Goal: Task Accomplishment & Management: Use online tool/utility

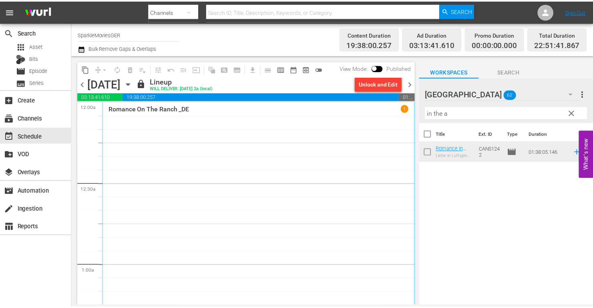
scroll to position [3600, 0]
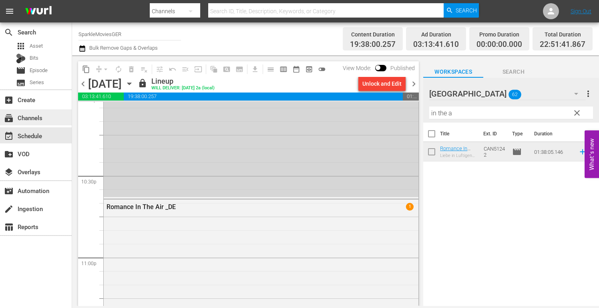
click at [28, 120] on div "subscriptions Channels" at bounding box center [22, 116] width 45 height 7
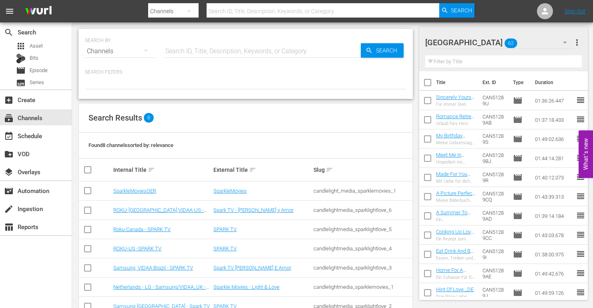
scroll to position [42, 0]
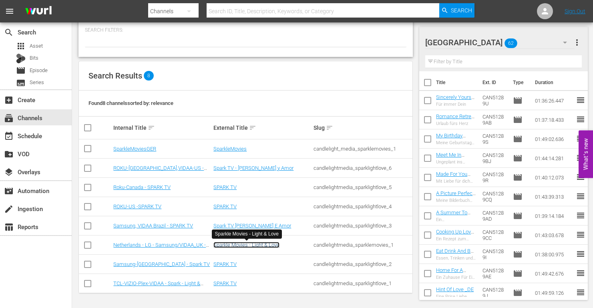
click at [231, 245] on link "Sparkle Movies - Light & Love" at bounding box center [246, 245] width 66 height 6
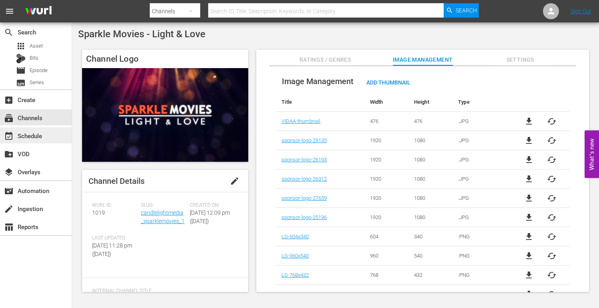
click at [36, 136] on div "event_available Schedule" at bounding box center [22, 134] width 45 height 7
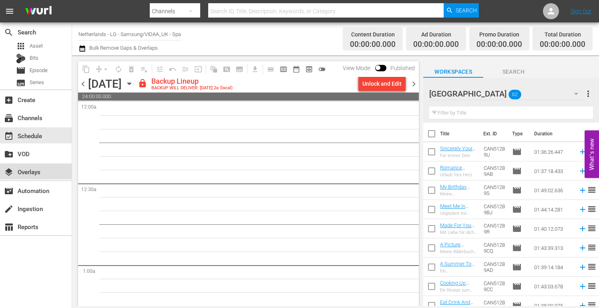
click at [37, 172] on div "layers Overlays" at bounding box center [22, 170] width 45 height 7
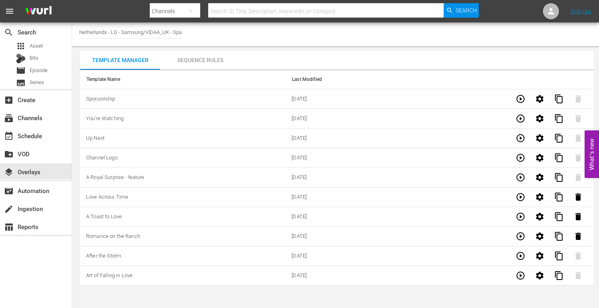
click at [204, 60] on div "Sequence Rules" at bounding box center [200, 59] width 80 height 19
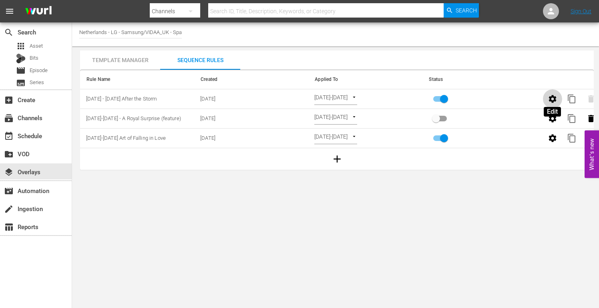
click at [553, 99] on icon "button" at bounding box center [553, 99] width 10 height 10
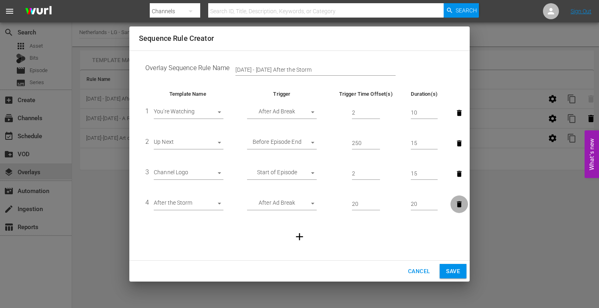
click at [458, 203] on icon "button" at bounding box center [459, 204] width 5 height 6
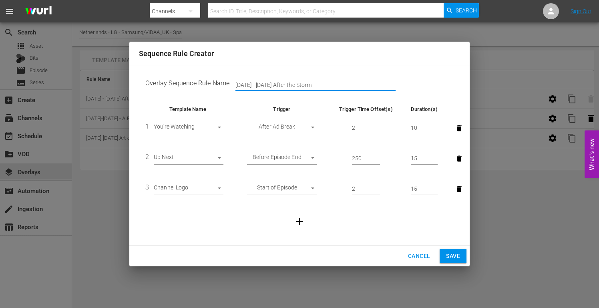
drag, startPoint x: 318, startPoint y: 82, endPoint x: 131, endPoint y: 77, distance: 187.4
click at [132, 77] on div "Overlay Sequence Rule Name [DATE] - [DATE] After the Storm Template Name Trigge…" at bounding box center [299, 156] width 340 height 180
type input "[DATE]- [DATE] Love, [US_STATE] (need picture)"
click at [455, 256] on span "Save" at bounding box center [453, 256] width 14 height 10
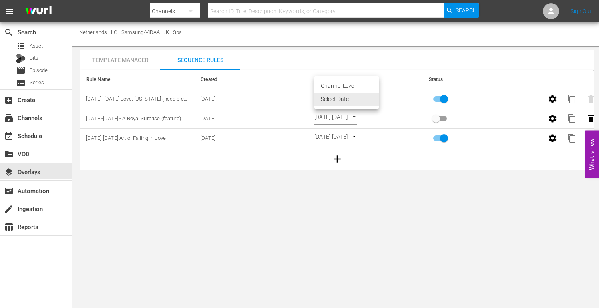
click at [372, 97] on body "menu Search By Channels Search ID, Title, Description, Keywords, or Category Se…" at bounding box center [299, 154] width 599 height 308
click at [353, 85] on li "Channel Level" at bounding box center [346, 85] width 64 height 13
type input "CHANNEL_LEVEL"
click at [356, 96] on body "menu Search By Channels Search ID, Title, Description, Keywords, or Category Se…" at bounding box center [299, 154] width 599 height 308
click at [337, 114] on li "Select Date" at bounding box center [338, 112] width 48 height 13
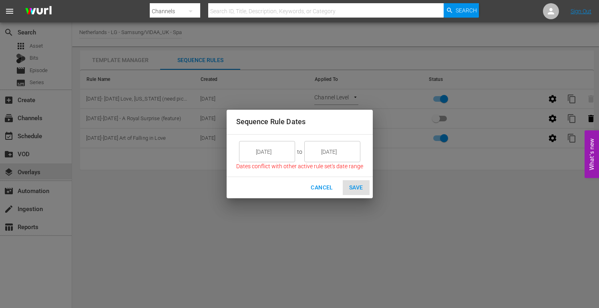
click at [277, 151] on input "[DATE]" at bounding box center [272, 152] width 45 height 22
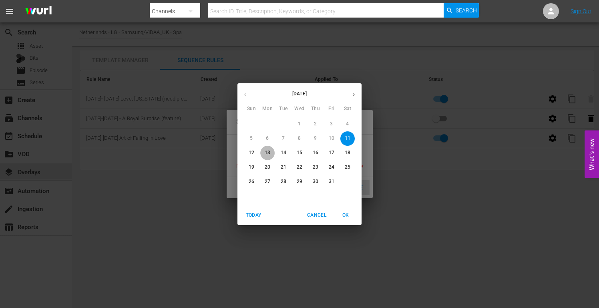
click at [268, 150] on p "13" at bounding box center [268, 152] width 6 height 7
type input "[DATE]"
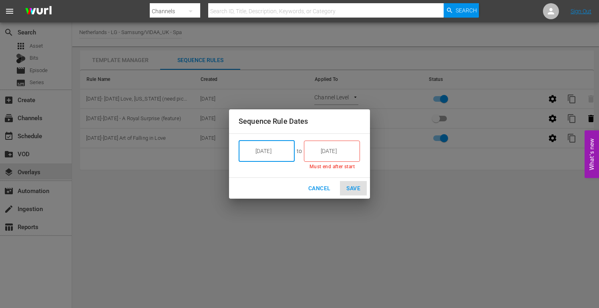
click at [344, 150] on input "[DATE]" at bounding box center [337, 151] width 45 height 22
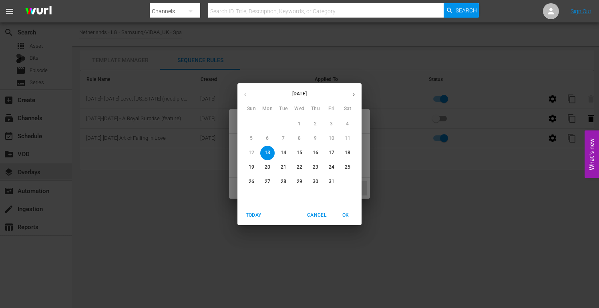
click at [254, 167] on span "19" at bounding box center [251, 167] width 14 height 7
type input "[DATE]"
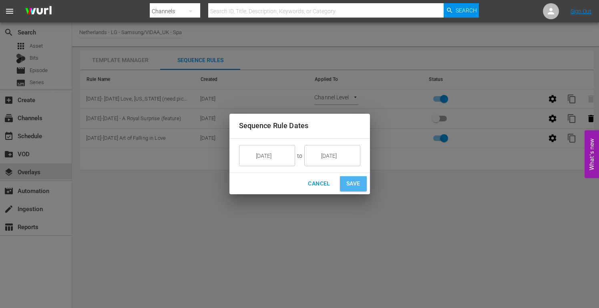
click at [349, 179] on span "Save" at bounding box center [353, 184] width 14 height 10
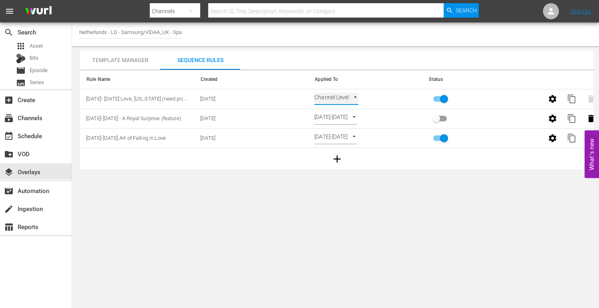
type input "SELECT_DATE"
click at [36, 136] on div "event_available Schedule" at bounding box center [22, 134] width 45 height 7
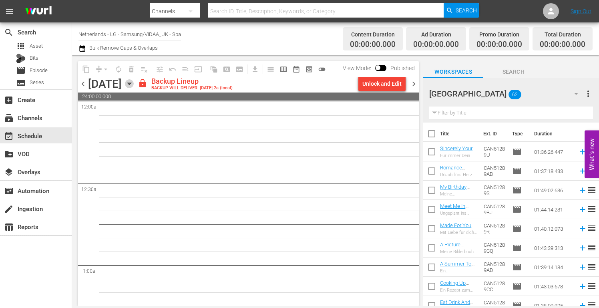
click at [134, 84] on icon "button" at bounding box center [129, 83] width 9 height 9
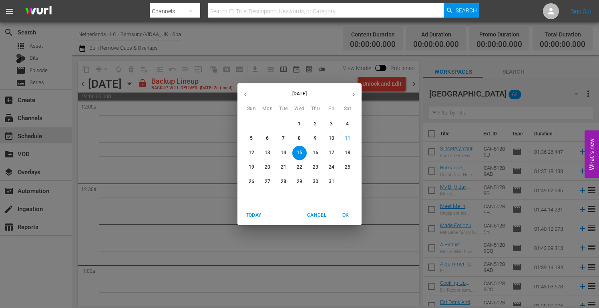
click at [265, 153] on p "13" at bounding box center [268, 152] width 6 height 7
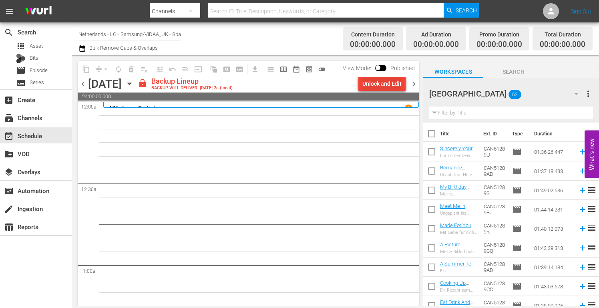
click at [378, 82] on div "Unlock and Edit" at bounding box center [381, 83] width 39 height 14
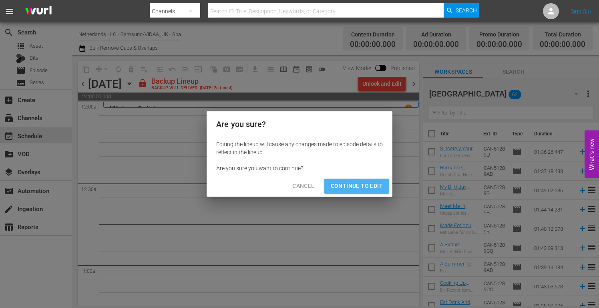
click at [355, 186] on span "Continue to Edit" at bounding box center [357, 186] width 52 height 10
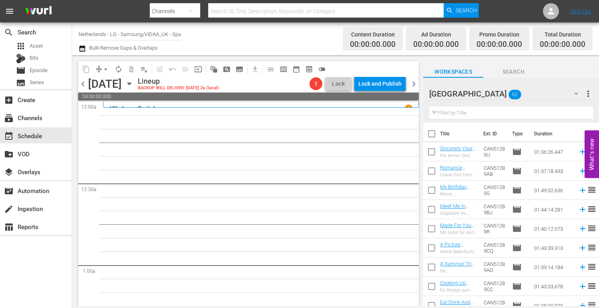
click at [134, 82] on icon "button" at bounding box center [129, 83] width 9 height 9
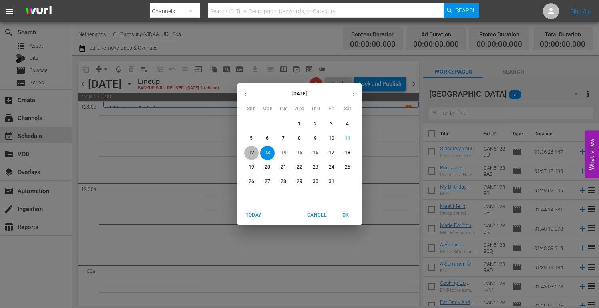
click at [250, 152] on p "12" at bounding box center [252, 152] width 6 height 7
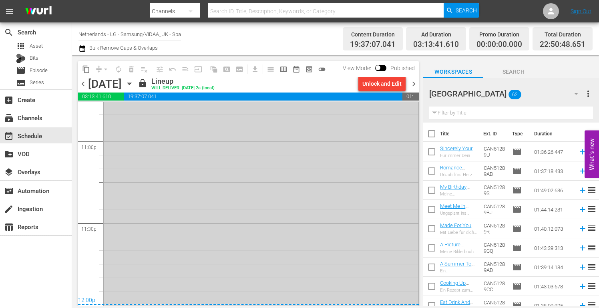
scroll to position [3556, 0]
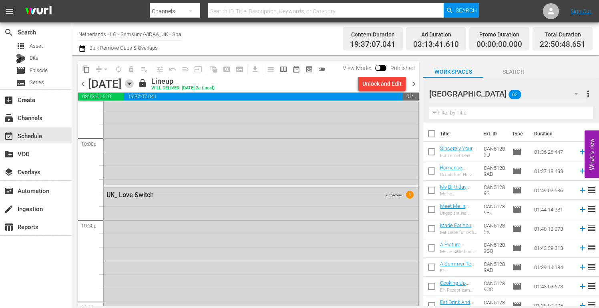
click at [134, 84] on icon "button" at bounding box center [129, 83] width 9 height 9
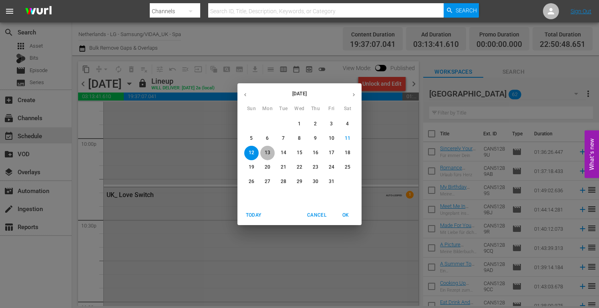
click at [271, 153] on span "13" at bounding box center [267, 152] width 14 height 7
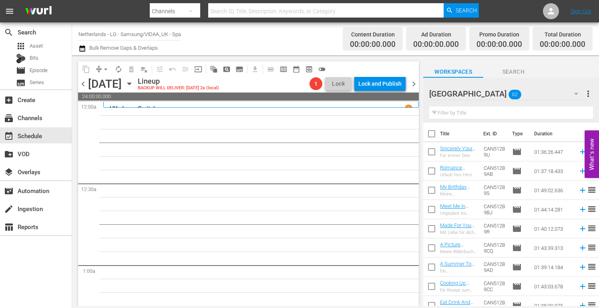
click at [575, 94] on icon "button" at bounding box center [576, 94] width 4 height 2
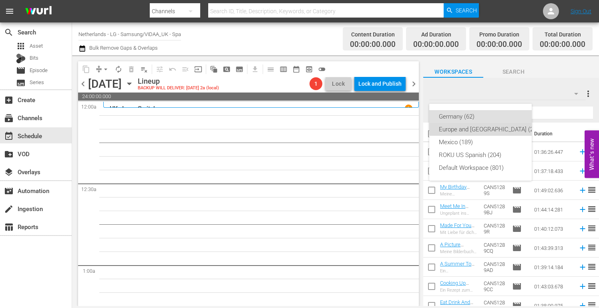
click at [492, 126] on div "Europe and [GEOGRAPHIC_DATA] (211)" at bounding box center [490, 129] width 103 height 13
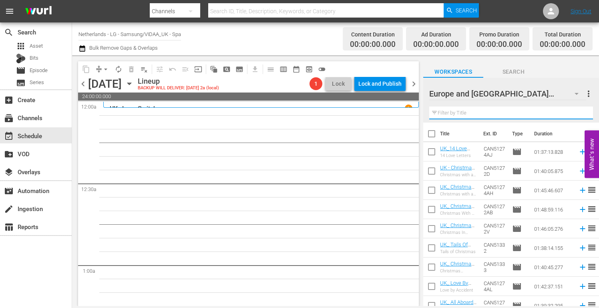
click at [463, 110] on input "text" at bounding box center [511, 112] width 164 height 13
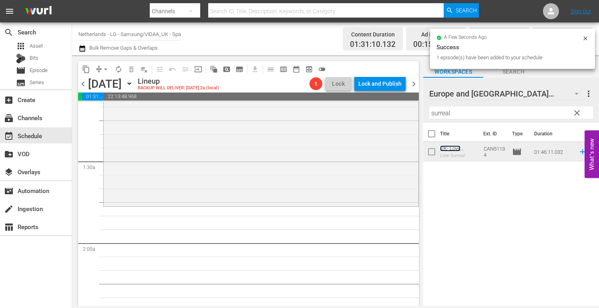
scroll to position [240, 0]
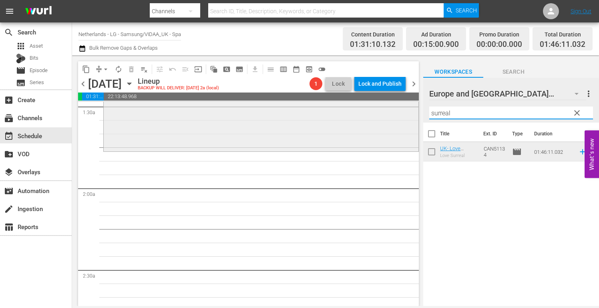
drag, startPoint x: 471, startPoint y: 115, endPoint x: 313, endPoint y: 106, distance: 158.3
click at [320, 108] on div "content_copy compress arrow_drop_down autorenew_outlined delete_forever_outline…" at bounding box center [335, 180] width 527 height 251
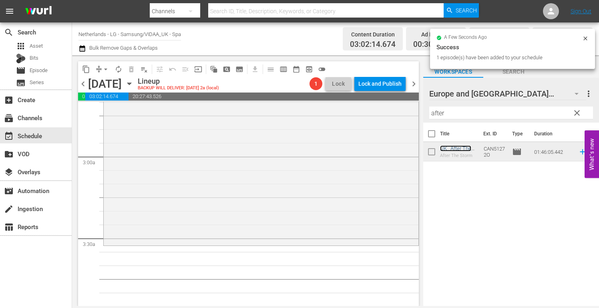
scroll to position [480, 0]
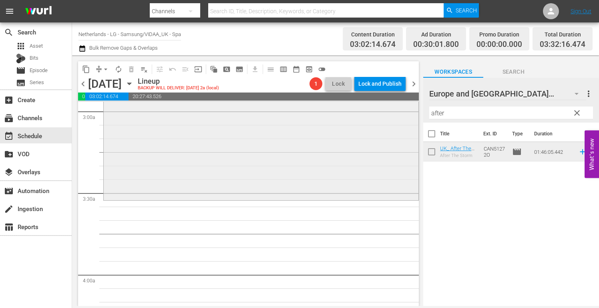
drag, startPoint x: 365, startPoint y: 104, endPoint x: 357, endPoint y: 104, distance: 7.2
click at [357, 104] on div "content_copy compress arrow_drop_down autorenew_outlined delete_forever_outline…" at bounding box center [335, 180] width 527 height 251
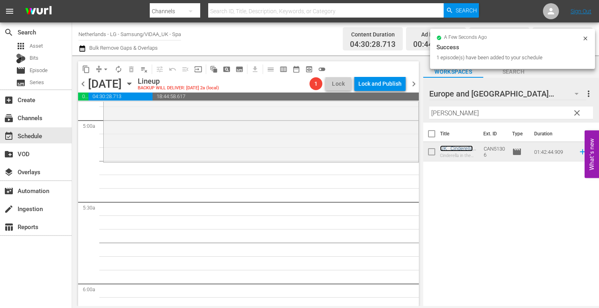
scroll to position [801, 0]
drag, startPoint x: 461, startPoint y: 115, endPoint x: 337, endPoint y: 108, distance: 124.3
click at [337, 108] on div "content_copy compress arrow_drop_down autorenew_outlined delete_forever_outline…" at bounding box center [335, 180] width 527 height 251
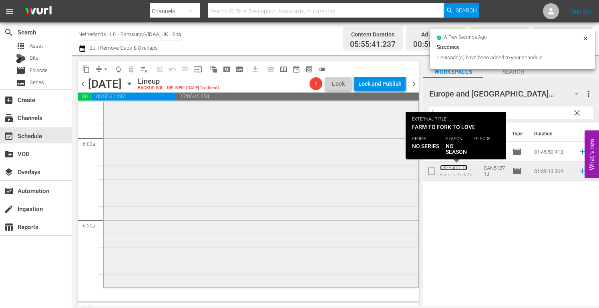
scroll to position [961, 0]
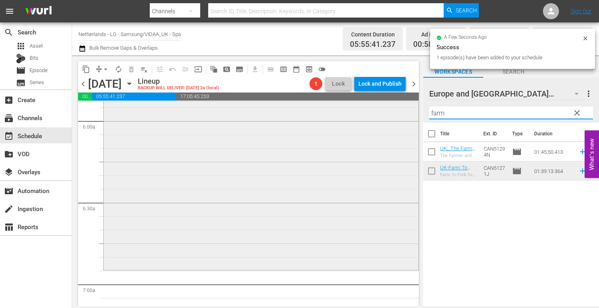
drag, startPoint x: 448, startPoint y: 113, endPoint x: 392, endPoint y: 113, distance: 55.6
click at [392, 113] on div "content_copy compress arrow_drop_down autorenew_outlined delete_forever_outline…" at bounding box center [335, 180] width 527 height 251
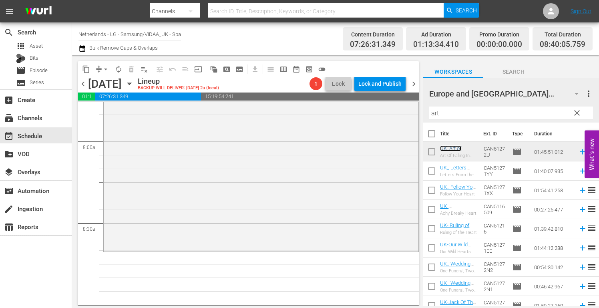
scroll to position [1281, 0]
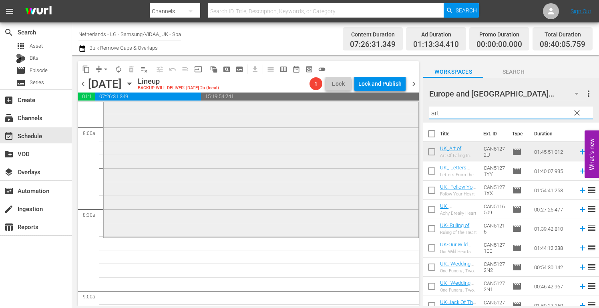
drag, startPoint x: 452, startPoint y: 114, endPoint x: 376, endPoint y: 113, distance: 76.1
click at [379, 113] on div "content_copy compress arrow_drop_down autorenew_outlined delete_forever_outline…" at bounding box center [335, 180] width 527 height 251
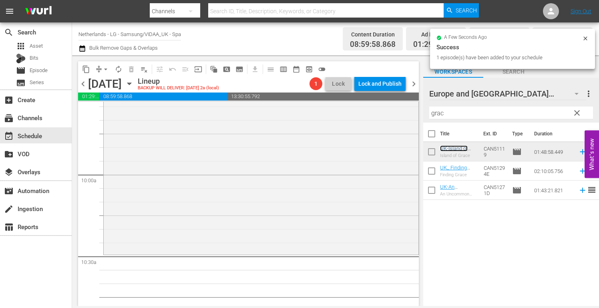
scroll to position [1561, 0]
drag, startPoint x: 450, startPoint y: 114, endPoint x: 339, endPoint y: 100, distance: 111.8
click at [359, 105] on div "content_copy compress arrow_drop_down autorenew_outlined delete_forever_outline…" at bounding box center [335, 180] width 527 height 251
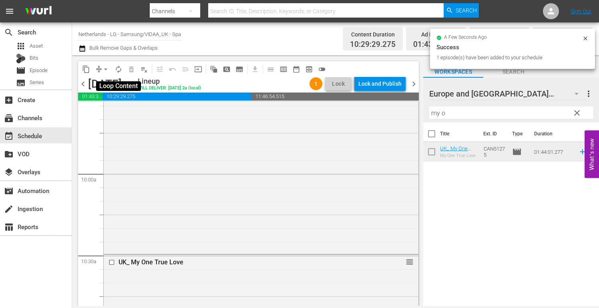
click at [117, 69] on span "autorenew_outlined" at bounding box center [118, 69] width 8 height 8
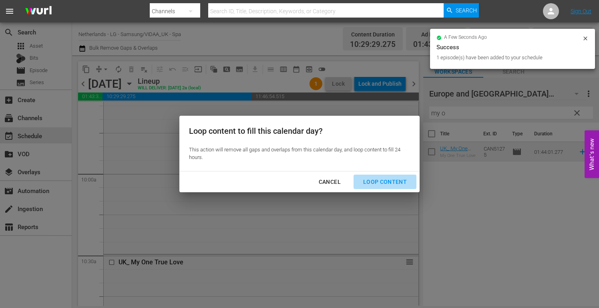
drag, startPoint x: 386, startPoint y: 181, endPoint x: 421, endPoint y: 189, distance: 35.7
click at [386, 181] on div "Loop Content" at bounding box center [385, 182] width 56 height 10
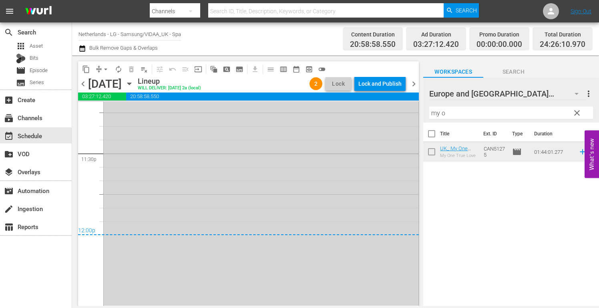
scroll to position [3788, 0]
click at [105, 69] on span "arrow_drop_down" at bounding box center [106, 69] width 8 height 8
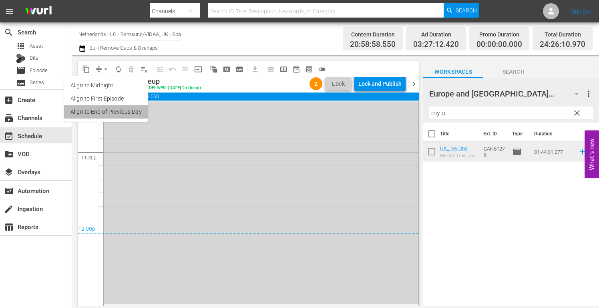
click at [116, 111] on li "Align to End of Previous Day" at bounding box center [106, 111] width 84 height 13
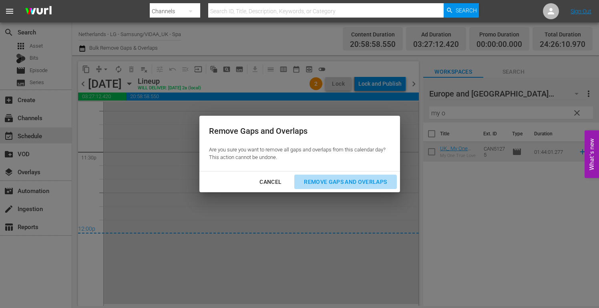
click at [354, 183] on div "Remove Gaps and Overlaps" at bounding box center [345, 182] width 96 height 10
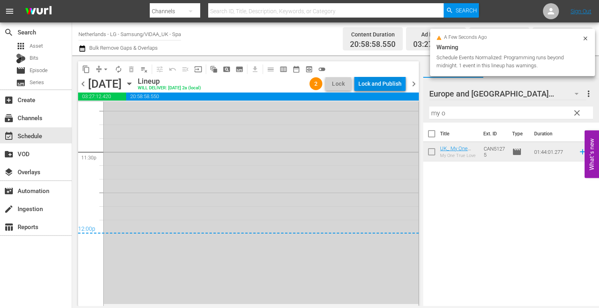
click at [387, 82] on div "Lock and Publish" at bounding box center [379, 83] width 43 height 14
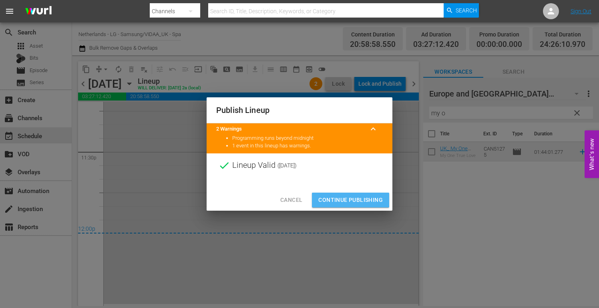
click at [349, 196] on span "Continue Publishing" at bounding box center [350, 200] width 64 height 10
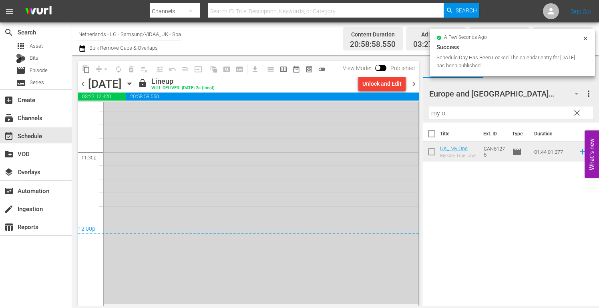
click at [131, 83] on icon "button" at bounding box center [129, 84] width 4 height 2
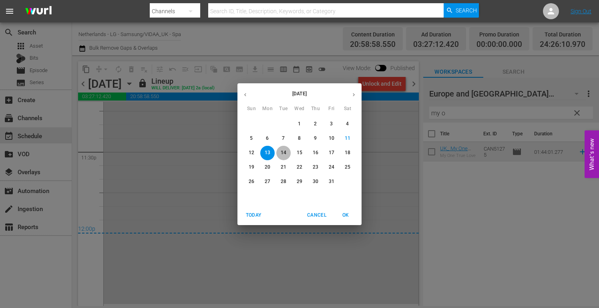
click at [283, 153] on p "14" at bounding box center [284, 152] width 6 height 7
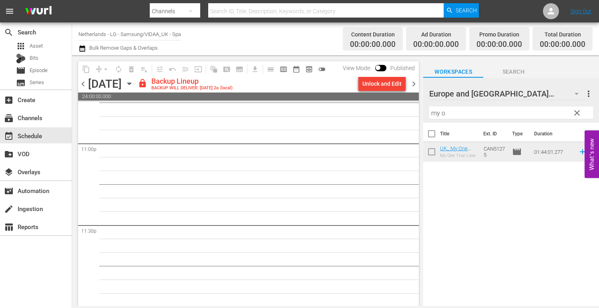
scroll to position [3715, 0]
click at [378, 82] on div "Unlock and Edit" at bounding box center [381, 83] width 39 height 14
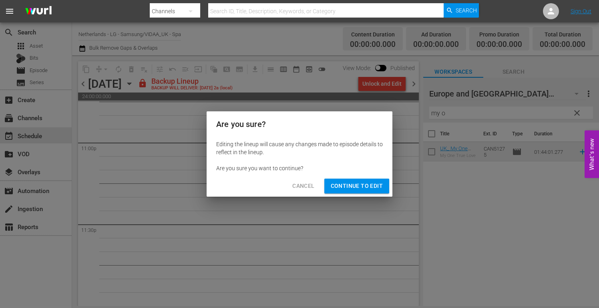
drag, startPoint x: 358, startPoint y: 185, endPoint x: 386, endPoint y: 225, distance: 48.6
click at [359, 187] on span "Continue to Edit" at bounding box center [357, 186] width 52 height 10
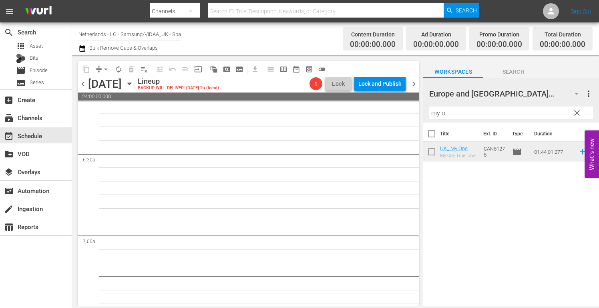
scroll to position [0, 0]
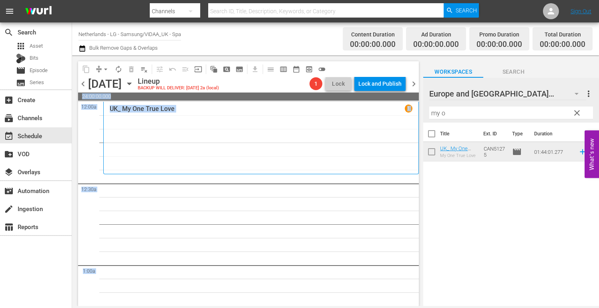
drag, startPoint x: 415, startPoint y: 275, endPoint x: 416, endPoint y: 87, distance: 188.1
click at [416, 87] on div "content_copy compress arrow_drop_down autorenew_outlined delete_forever_outline…" at bounding box center [248, 183] width 341 height 245
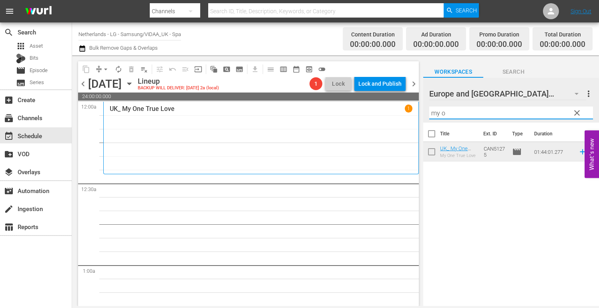
drag, startPoint x: 459, startPoint y: 114, endPoint x: 392, endPoint y: 116, distance: 66.5
click at [392, 116] on div "content_copy compress arrow_drop_down autorenew_outlined delete_forever_outline…" at bounding box center [335, 180] width 527 height 251
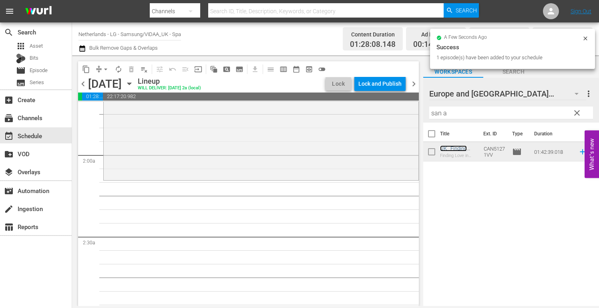
scroll to position [280, 0]
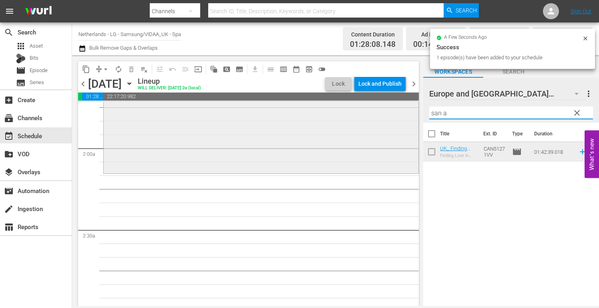
drag, startPoint x: 455, startPoint y: 115, endPoint x: 349, endPoint y: 111, distance: 105.3
click at [349, 111] on div "content_copy compress arrow_drop_down autorenew_outlined delete_forever_outline…" at bounding box center [335, 180] width 527 height 251
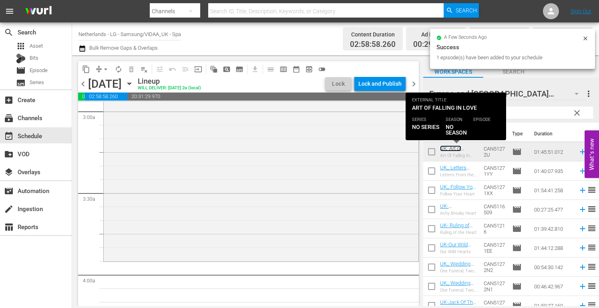
scroll to position [560, 0]
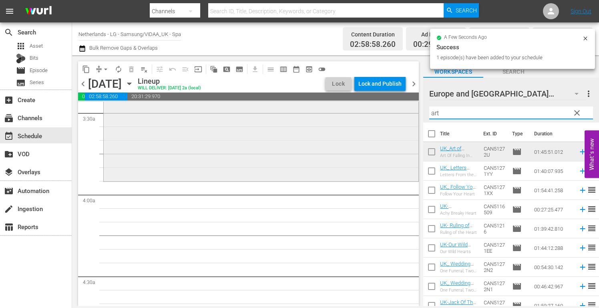
drag, startPoint x: 450, startPoint y: 115, endPoint x: 386, endPoint y: 114, distance: 64.1
click at [388, 114] on div "content_copy compress arrow_drop_down autorenew_outlined delete_forever_outline…" at bounding box center [335, 180] width 527 height 251
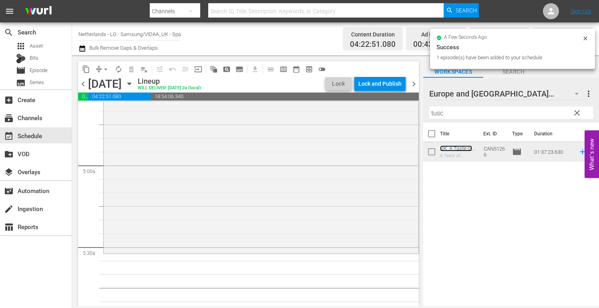
scroll to position [761, 0]
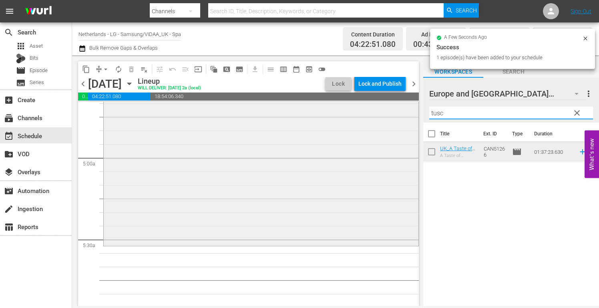
drag, startPoint x: 458, startPoint y: 114, endPoint x: 358, endPoint y: 113, distance: 100.1
click at [363, 113] on div "content_copy compress arrow_drop_down autorenew_outlined delete_forever_outline…" at bounding box center [335, 180] width 527 height 251
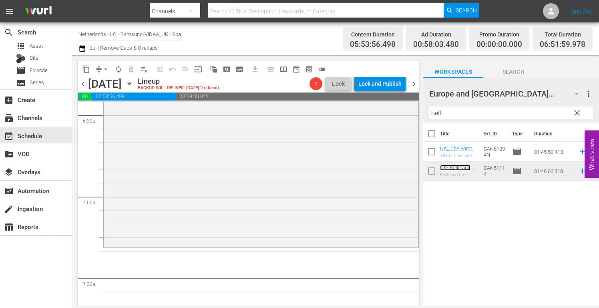
scroll to position [1081, 0]
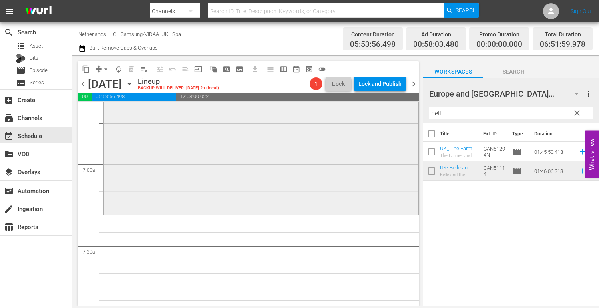
drag, startPoint x: 435, startPoint y: 115, endPoint x: 399, endPoint y: 114, distance: 35.2
click at [399, 114] on div "content_copy compress arrow_drop_down autorenew_outlined delete_forever_outline…" at bounding box center [335, 180] width 527 height 251
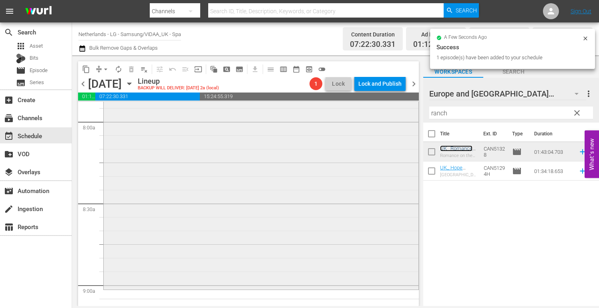
scroll to position [1361, 0]
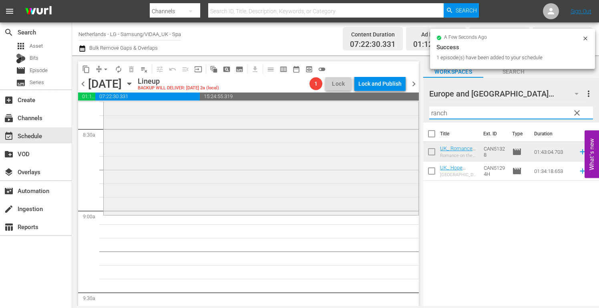
drag, startPoint x: 428, startPoint y: 111, endPoint x: 377, endPoint y: 110, distance: 51.6
click at [377, 109] on div "content_copy compress arrow_drop_down autorenew_outlined delete_forever_outline…" at bounding box center [335, 180] width 527 height 251
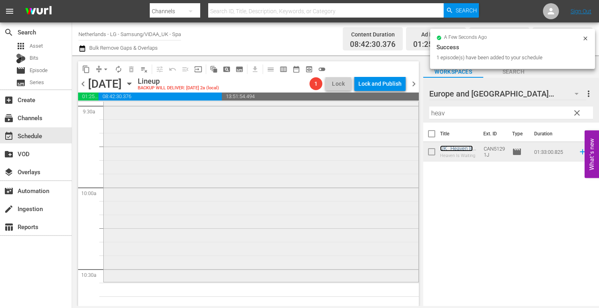
scroll to position [1601, 0]
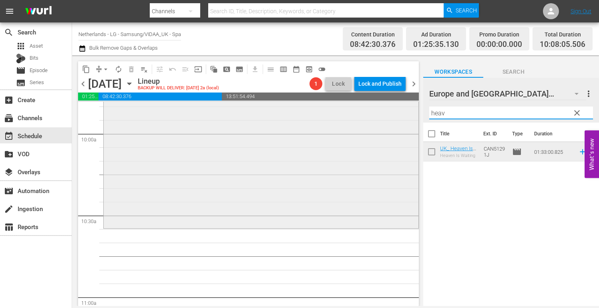
drag, startPoint x: 449, startPoint y: 112, endPoint x: 395, endPoint y: 114, distance: 54.1
click at [400, 112] on div "content_copy compress arrow_drop_down autorenew_outlined delete_forever_outline…" at bounding box center [335, 180] width 527 height 251
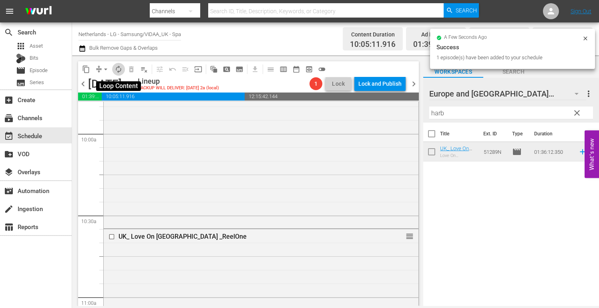
click at [119, 66] on span "autorenew_outlined" at bounding box center [118, 69] width 8 height 8
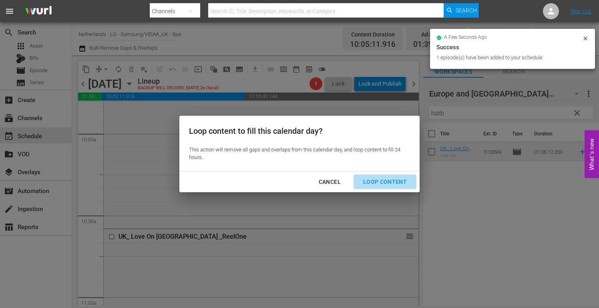
click at [388, 179] on div "Loop Content" at bounding box center [385, 182] width 56 height 10
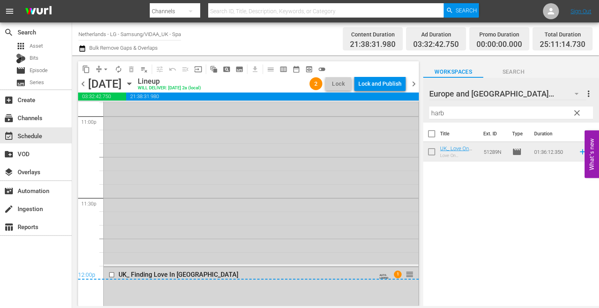
scroll to position [3762, 0]
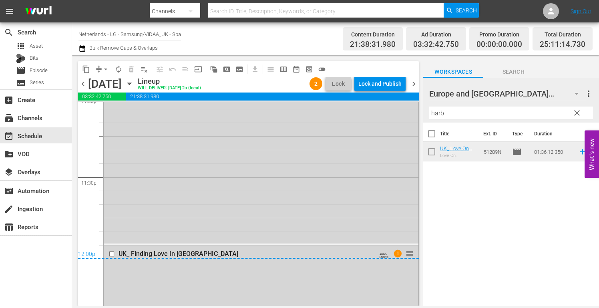
click at [111, 253] on div "12:00p" at bounding box center [248, 255] width 341 height 8
click at [112, 254] on div "12:00p" at bounding box center [248, 255] width 341 height 8
click at [111, 252] on div "12:00p" at bounding box center [248, 255] width 341 height 8
click at [111, 249] on div at bounding box center [112, 254] width 12 height 10
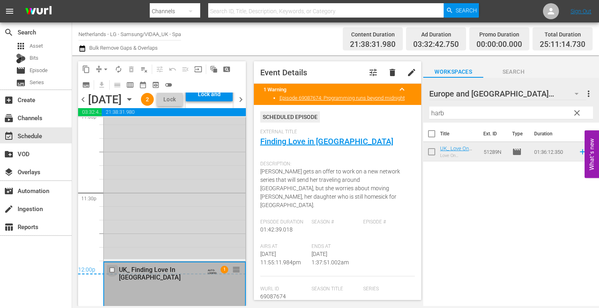
click at [112, 273] on input "checkbox" at bounding box center [113, 269] width 8 height 7
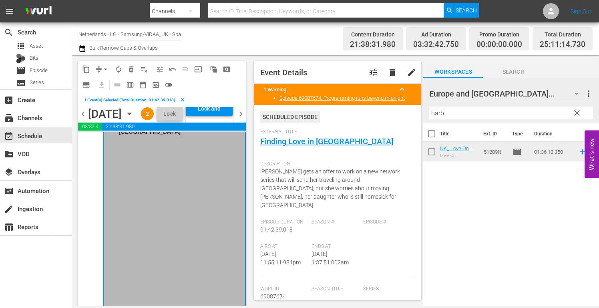
scroll to position [3883, 0]
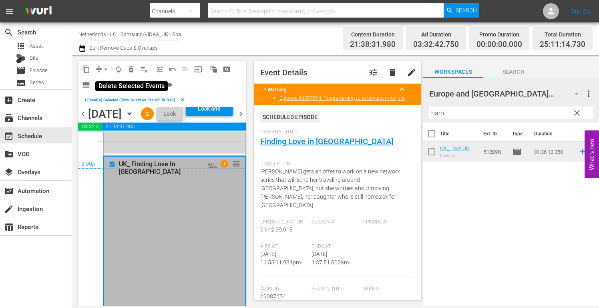
click at [131, 69] on span "delete_forever_outlined" at bounding box center [131, 69] width 8 height 8
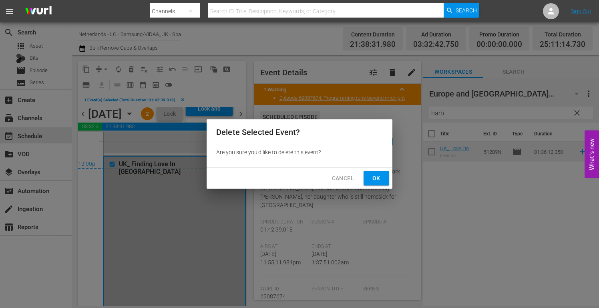
click at [375, 176] on span "Ok" at bounding box center [376, 178] width 13 height 10
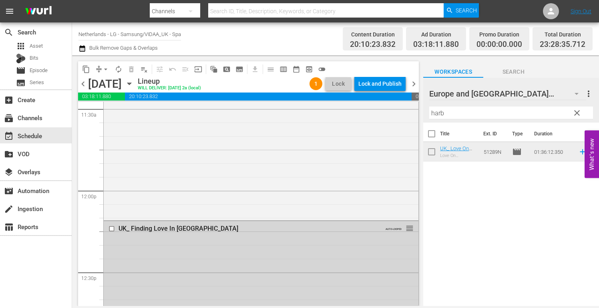
scroll to position [1874, 0]
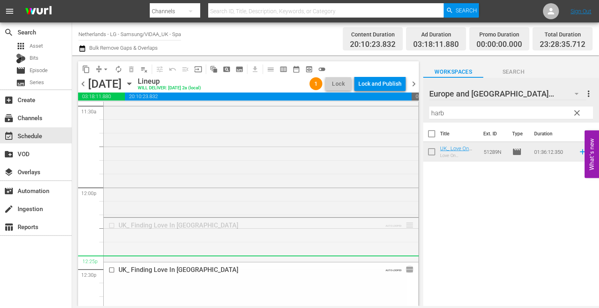
drag, startPoint x: 405, startPoint y: 225, endPoint x: 407, endPoint y: 258, distance: 33.3
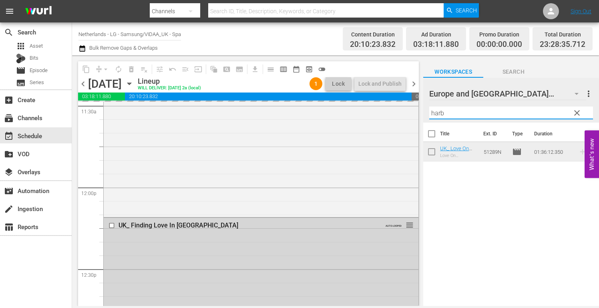
drag, startPoint x: 451, startPoint y: 114, endPoint x: 413, endPoint y: 113, distance: 38.0
click at [413, 113] on div "content_copy compress arrow_drop_down autorenew_outlined delete_forever_outline…" at bounding box center [335, 180] width 527 height 251
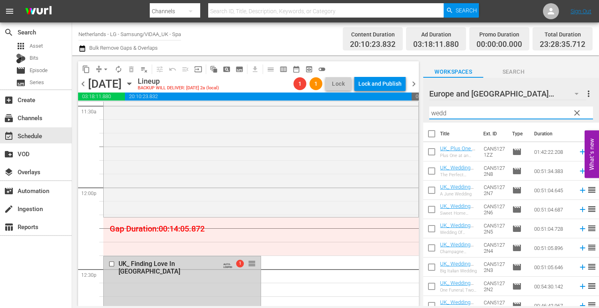
click at [383, 281] on div "UK- Belle and the Beast reorder UK- Belle and the Beast AUTO-LOOPED reorder UK_…" at bounding box center [260, 187] width 315 height 3919
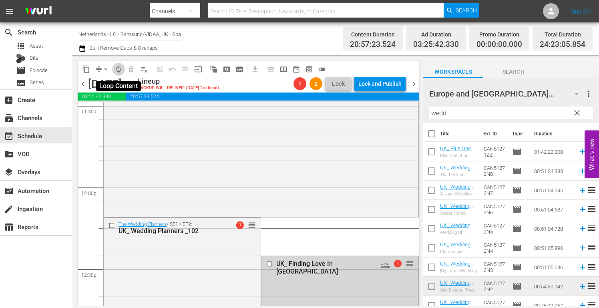
click at [117, 68] on span "autorenew_outlined" at bounding box center [118, 69] width 8 height 8
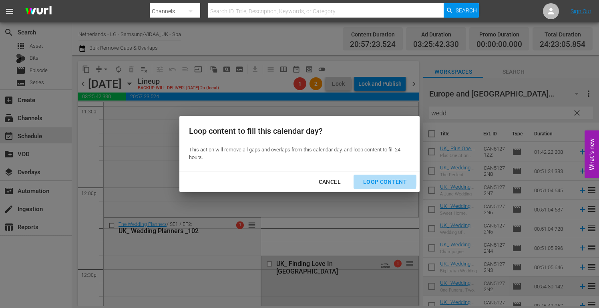
click at [383, 180] on div "Loop Content" at bounding box center [385, 182] width 56 height 10
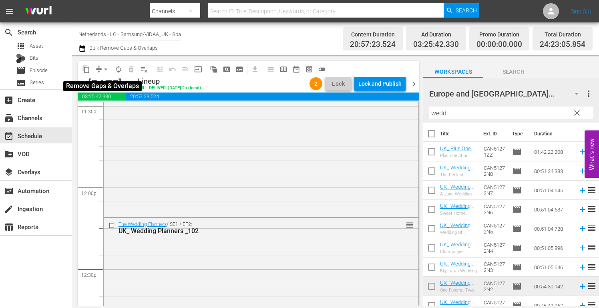
click at [105, 69] on span "arrow_drop_down" at bounding box center [106, 69] width 8 height 8
click at [110, 111] on li "Align to End of Previous Day" at bounding box center [106, 111] width 84 height 13
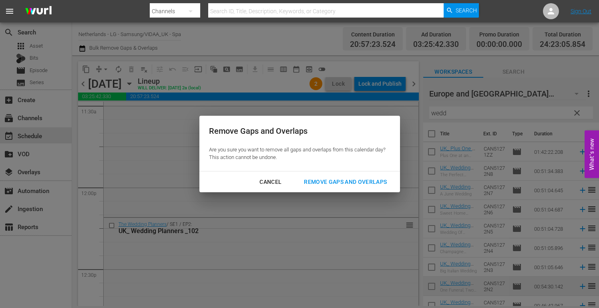
click at [355, 180] on div "Remove Gaps and Overlaps" at bounding box center [345, 182] width 96 height 10
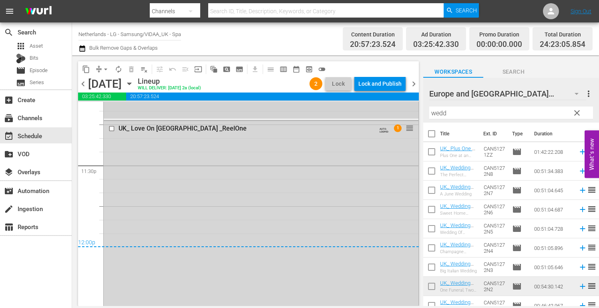
scroll to position [3650, 0]
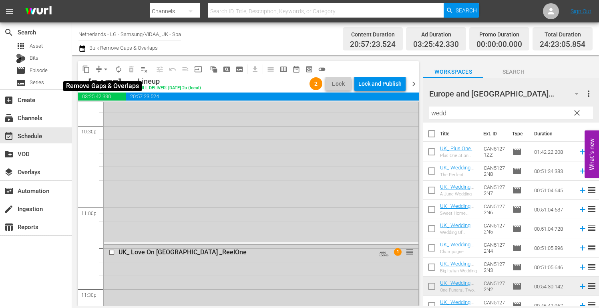
click at [105, 69] on span "arrow_drop_down" at bounding box center [106, 69] width 8 height 8
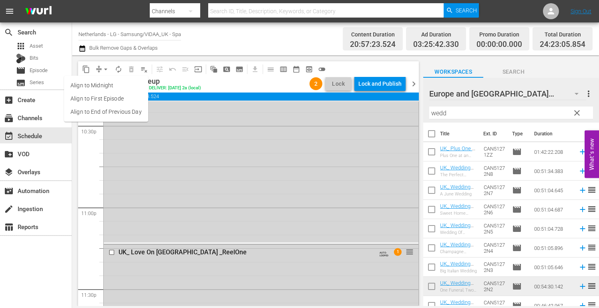
click at [123, 112] on li "Align to End of Previous Day" at bounding box center [106, 111] width 84 height 13
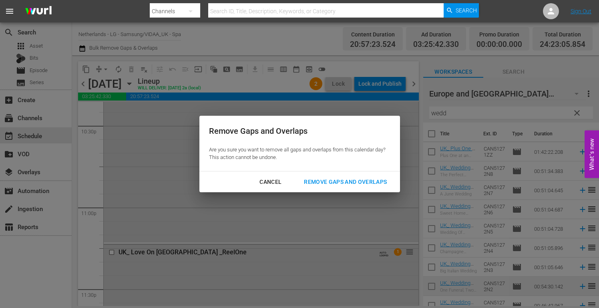
click at [355, 179] on div "Remove Gaps and Overlaps" at bounding box center [345, 182] width 96 height 10
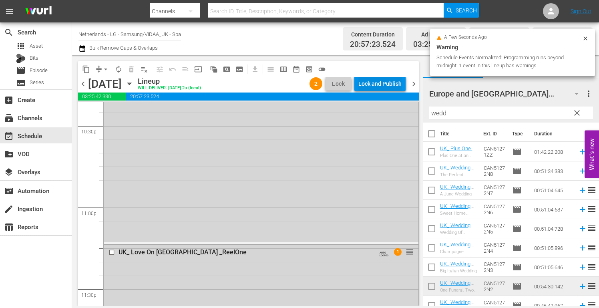
click at [381, 80] on div "Lock and Publish" at bounding box center [379, 83] width 43 height 14
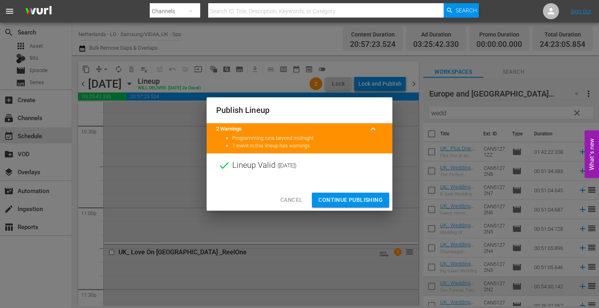
click at [343, 199] on span "Continue Publishing" at bounding box center [350, 200] width 64 height 10
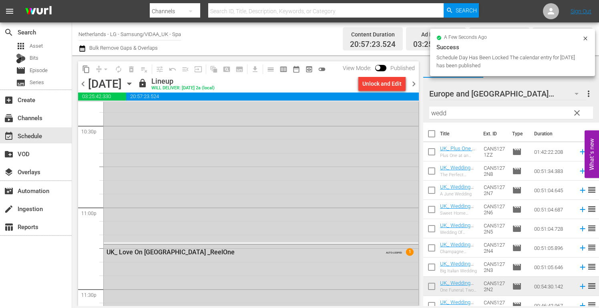
click at [131, 83] on icon "button" at bounding box center [129, 84] width 4 height 2
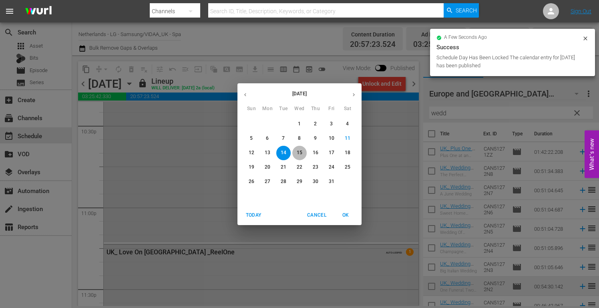
click at [300, 153] on p "15" at bounding box center [300, 152] width 6 height 7
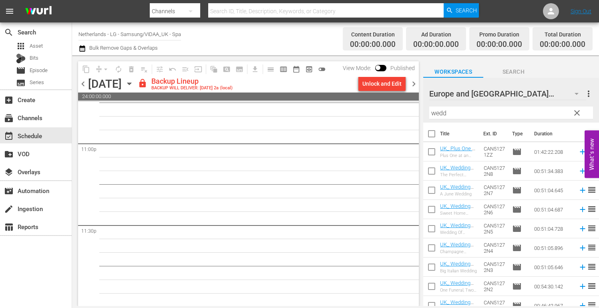
scroll to position [3715, 0]
click at [377, 81] on div "Unlock and Edit" at bounding box center [381, 83] width 39 height 14
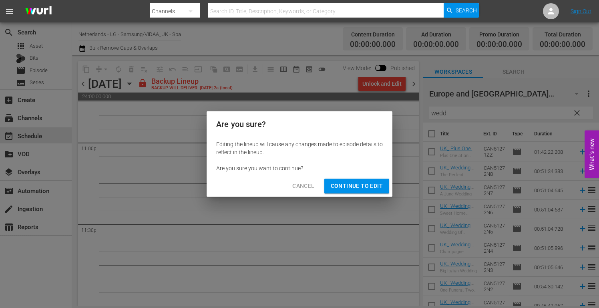
click at [366, 183] on span "Continue to Edit" at bounding box center [357, 186] width 52 height 10
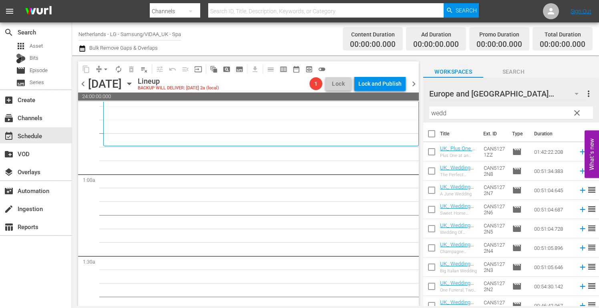
scroll to position [0, 0]
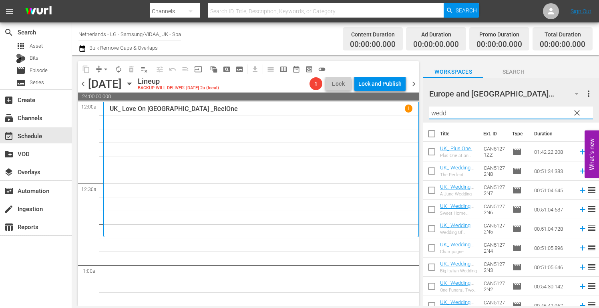
drag, startPoint x: 452, startPoint y: 112, endPoint x: 367, endPoint y: 113, distance: 84.9
click at [369, 114] on div "content_copy compress arrow_drop_down autorenew_outlined delete_forever_outline…" at bounding box center [335, 180] width 527 height 251
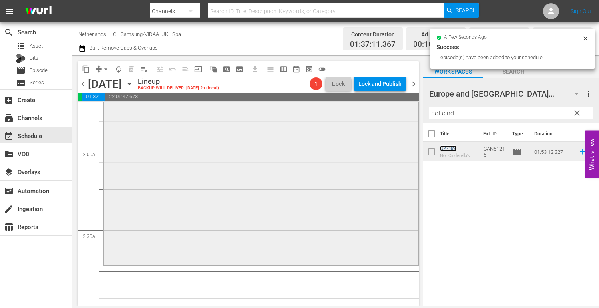
scroll to position [280, 0]
drag, startPoint x: 466, startPoint y: 113, endPoint x: 345, endPoint y: 112, distance: 120.5
click at [346, 112] on div "content_copy compress arrow_drop_down autorenew_outlined delete_forever_outline…" at bounding box center [335, 180] width 527 height 251
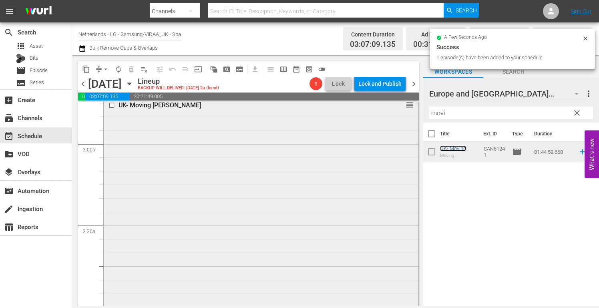
scroll to position [560, 0]
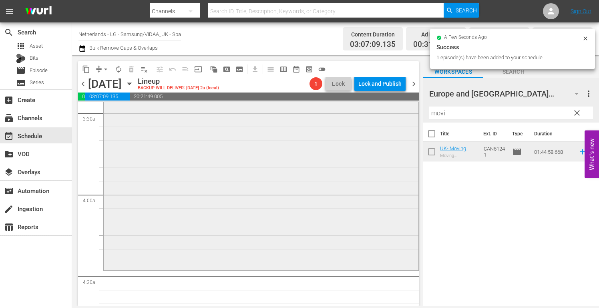
drag, startPoint x: 452, startPoint y: 113, endPoint x: 383, endPoint y: 112, distance: 68.8
click at [383, 112] on div "content_copy compress arrow_drop_down autorenew_outlined delete_forever_outline…" at bounding box center [335, 180] width 527 height 251
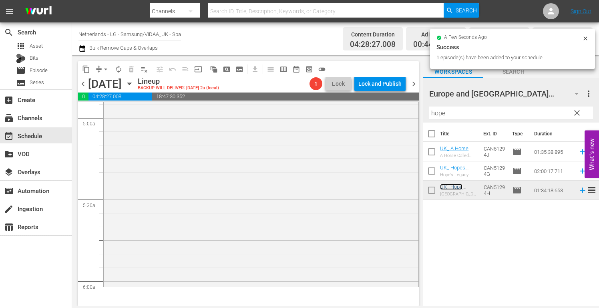
scroll to position [921, 0]
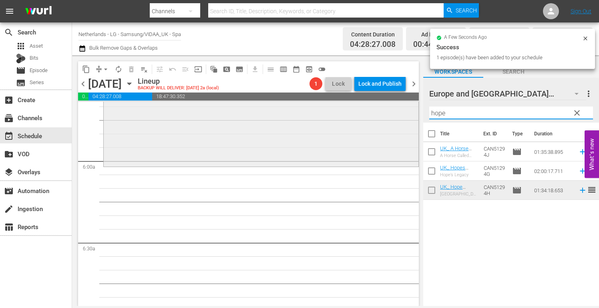
drag, startPoint x: 461, startPoint y: 113, endPoint x: 376, endPoint y: 113, distance: 85.3
click at [379, 112] on div "content_copy compress arrow_drop_down autorenew_outlined delete_forever_outline…" at bounding box center [335, 180] width 527 height 251
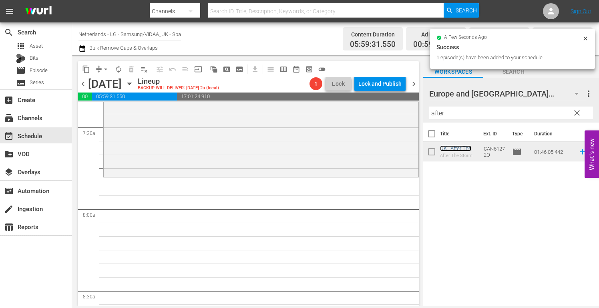
scroll to position [1201, 0]
click at [382, 110] on div "content_copy compress arrow_drop_down autorenew_outlined delete_forever_outline…" at bounding box center [335, 180] width 527 height 251
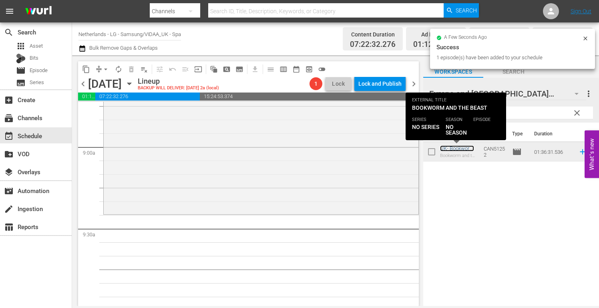
scroll to position [1441, 0]
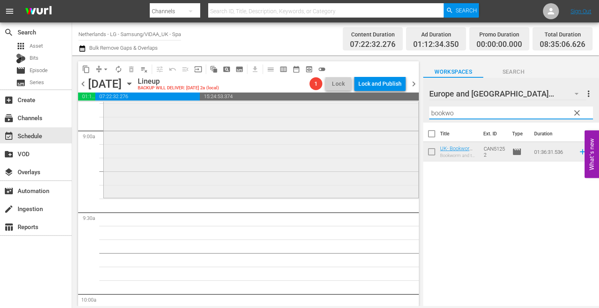
drag, startPoint x: 462, startPoint y: 109, endPoint x: 411, endPoint y: 108, distance: 50.4
click at [411, 108] on div "content_copy compress arrow_drop_down autorenew_outlined delete_forever_outline…" at bounding box center [335, 180] width 527 height 251
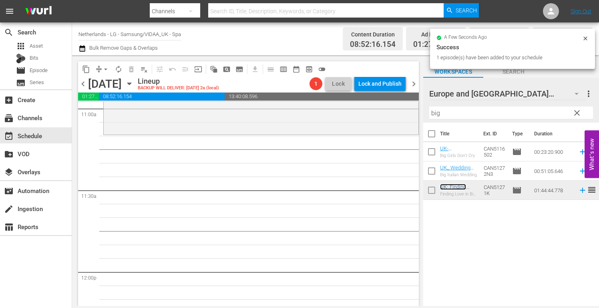
scroll to position [1801, 0]
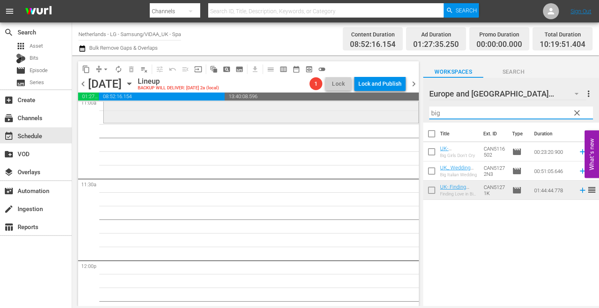
drag, startPoint x: 448, startPoint y: 114, endPoint x: 407, endPoint y: 112, distance: 40.8
click at [410, 113] on div "content_copy compress arrow_drop_down autorenew_outlined delete_forever_outline…" at bounding box center [335, 180] width 527 height 251
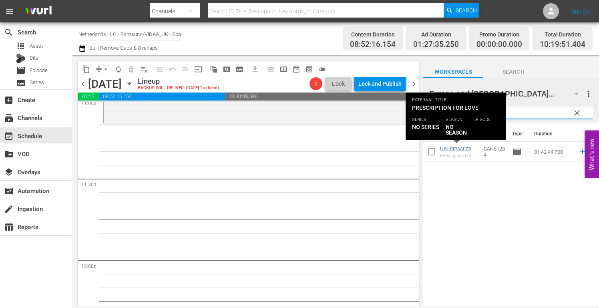
type input "presc"
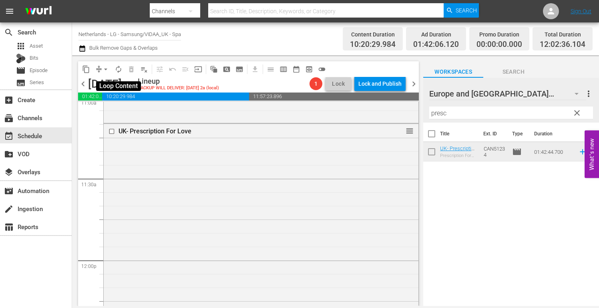
click at [117, 68] on span "autorenew_outlined" at bounding box center [118, 69] width 8 height 8
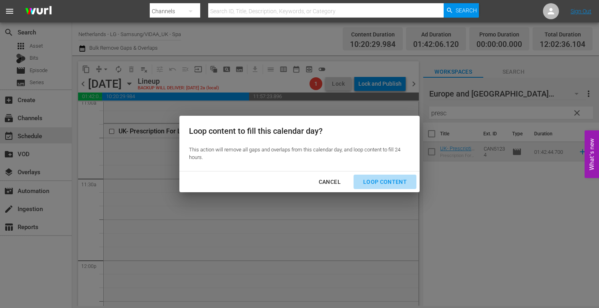
click at [393, 179] on div "Loop Content" at bounding box center [385, 182] width 56 height 10
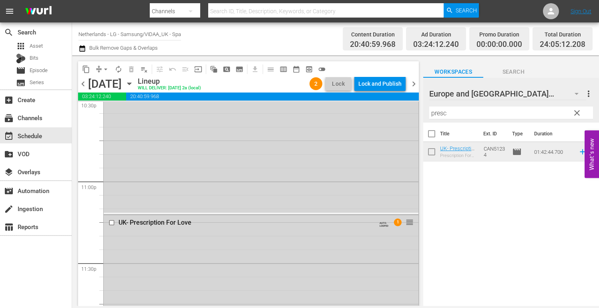
scroll to position [3682, 0]
drag, startPoint x: 344, startPoint y: 159, endPoint x: 377, endPoint y: 168, distance: 33.7
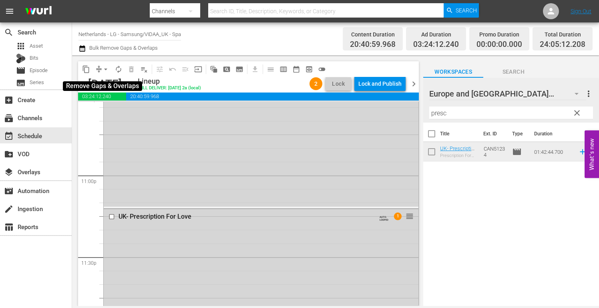
click at [107, 69] on span "arrow_drop_down" at bounding box center [106, 69] width 8 height 8
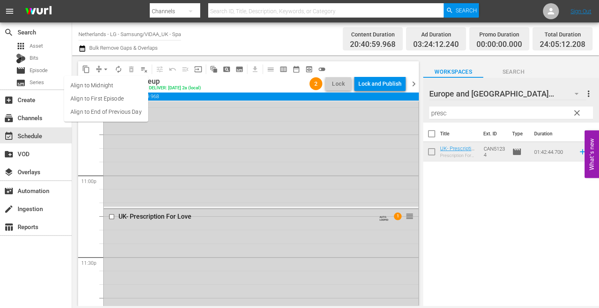
click at [121, 110] on li "Align to End of Previous Day" at bounding box center [106, 111] width 84 height 13
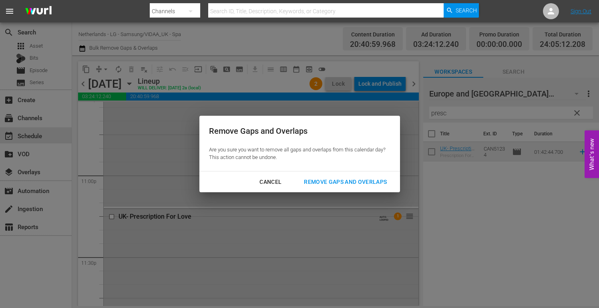
click at [351, 181] on div "Remove Gaps and Overlaps" at bounding box center [345, 182] width 96 height 10
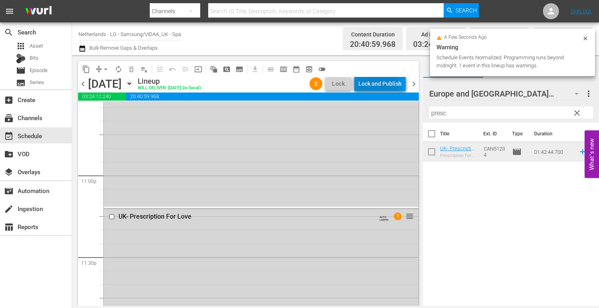
click at [378, 83] on div "Lock and Publish" at bounding box center [379, 83] width 43 height 14
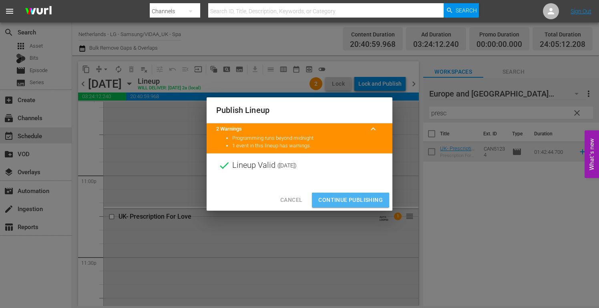
click at [343, 199] on span "Continue Publishing" at bounding box center [350, 200] width 64 height 10
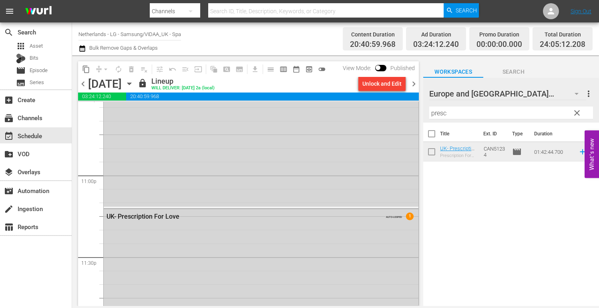
click at [491, 225] on div "Title Ext. ID Type Duration UK- Prescription For Love Prescription For Love CAN…" at bounding box center [511, 214] width 176 height 185
